Goal: Navigation & Orientation: Find specific page/section

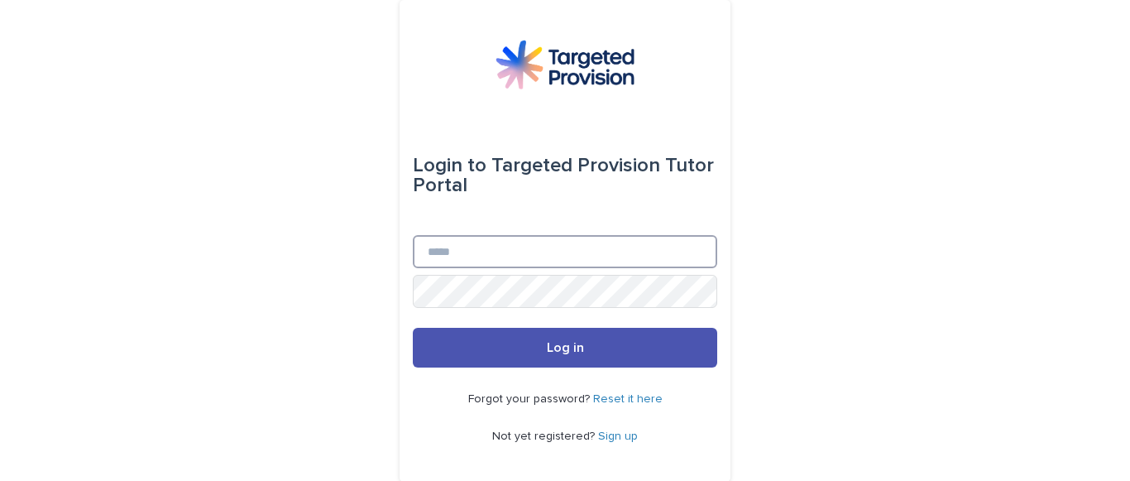
click at [457, 257] on input "Email" at bounding box center [565, 251] width 305 height 33
click at [529, 245] on input "**********" at bounding box center [565, 251] width 305 height 33
type input "**********"
click at [413, 328] on button "Log in" at bounding box center [565, 348] width 305 height 40
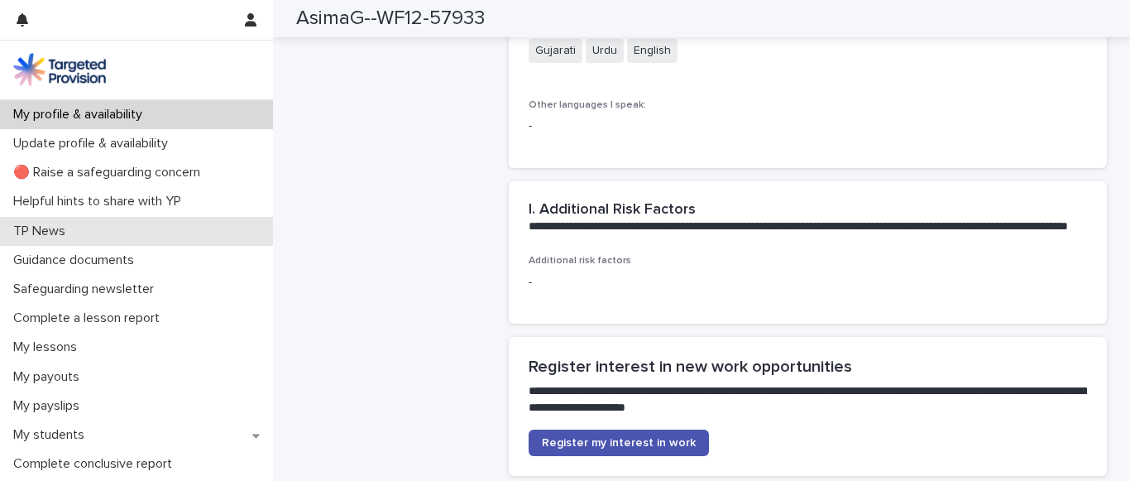
scroll to position [2934, 0]
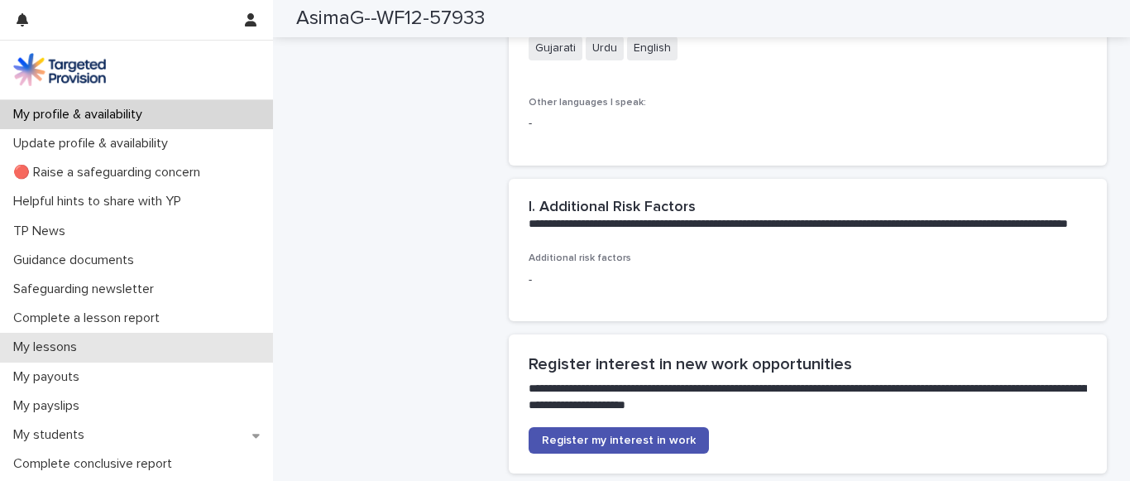
click at [82, 350] on p "My lessons" at bounding box center [49, 347] width 84 height 16
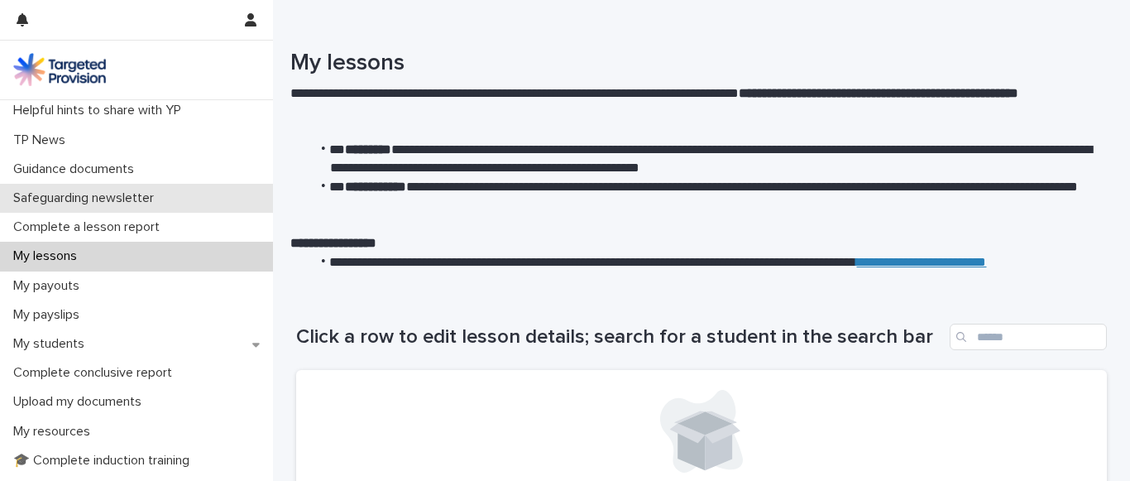
scroll to position [146, 0]
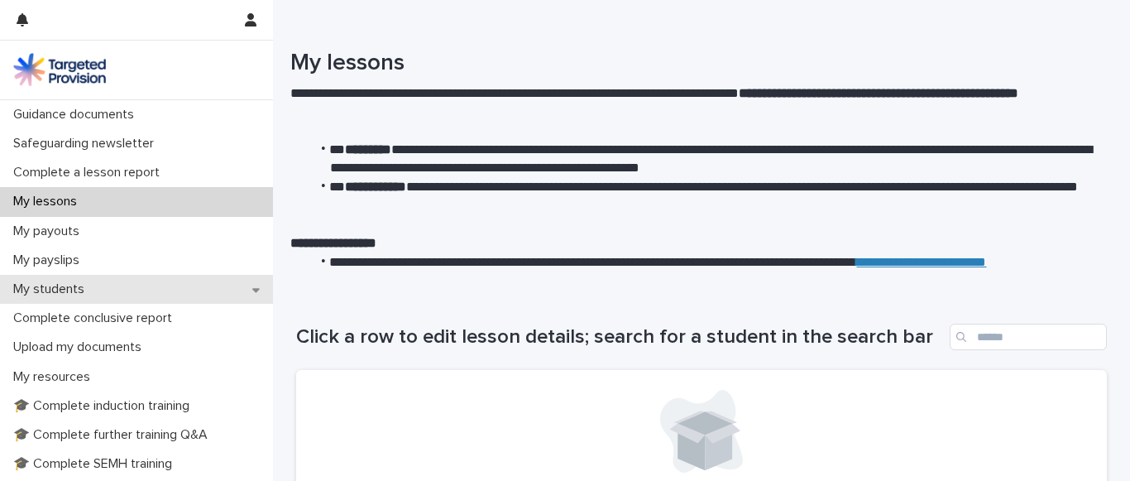
click at [71, 290] on p "My students" at bounding box center [52, 289] width 91 height 16
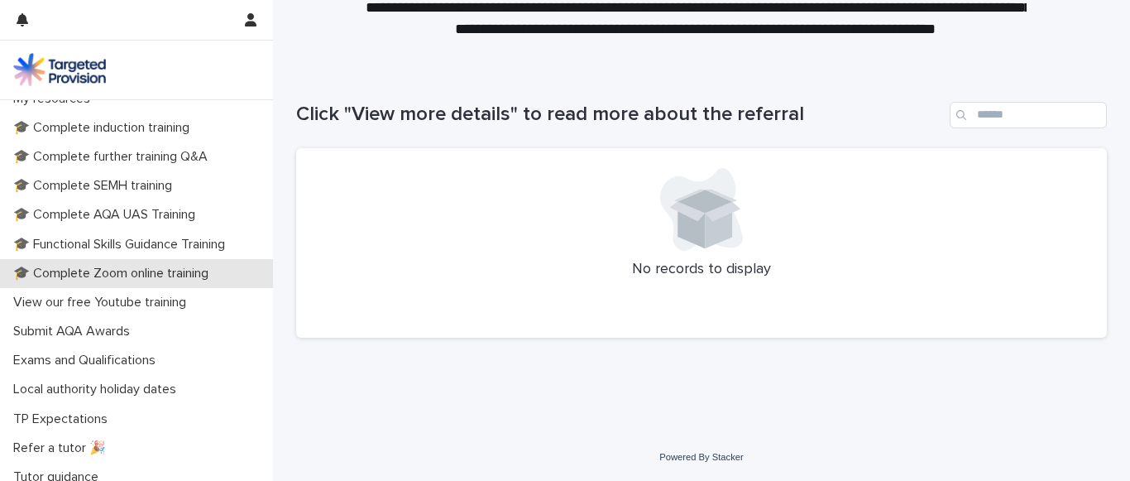
scroll to position [580, 0]
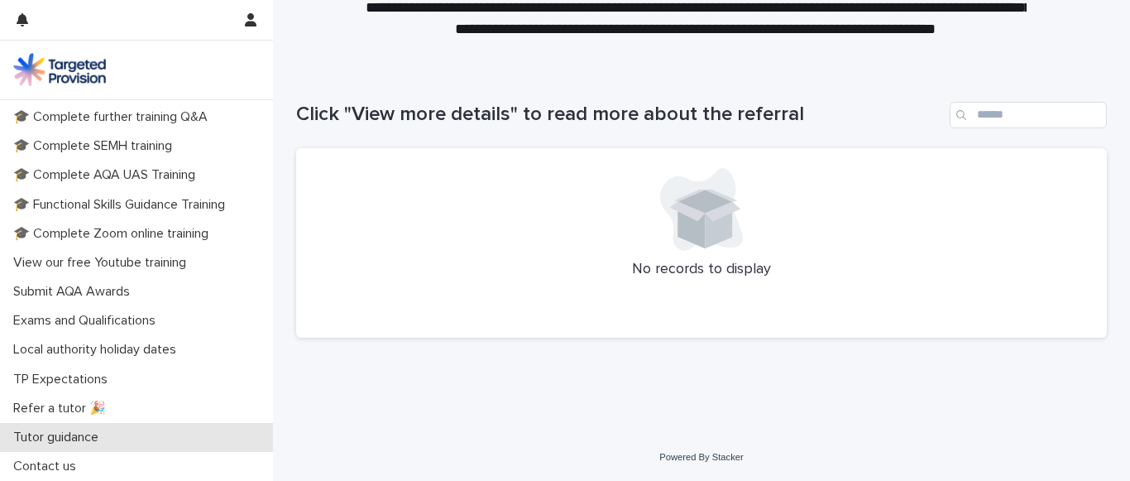
click at [76, 437] on p "Tutor guidance" at bounding box center [59, 437] width 105 height 16
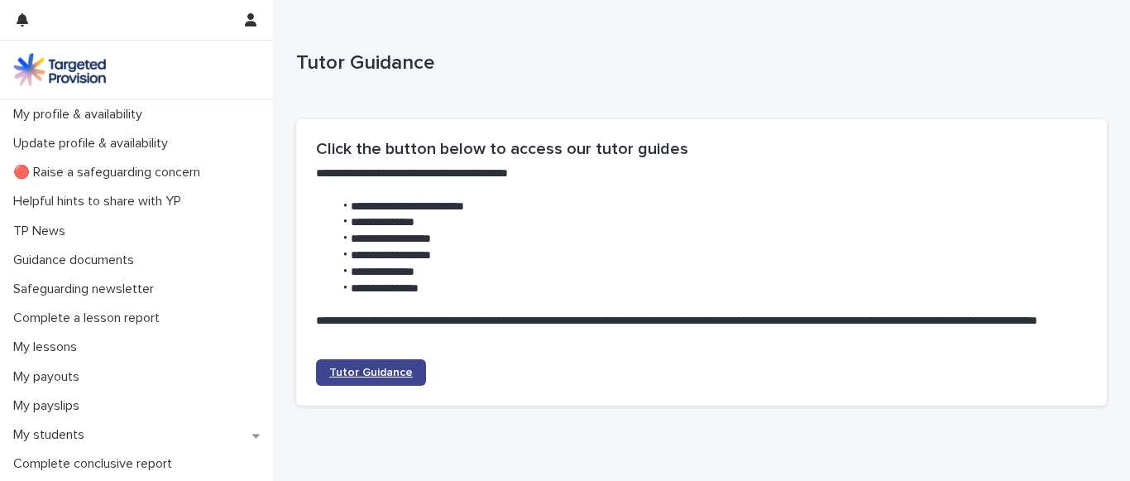
click at [361, 373] on span "Tutor Guidance" at bounding box center [371, 373] width 84 height 12
